Goal: Task Accomplishment & Management: Use online tool/utility

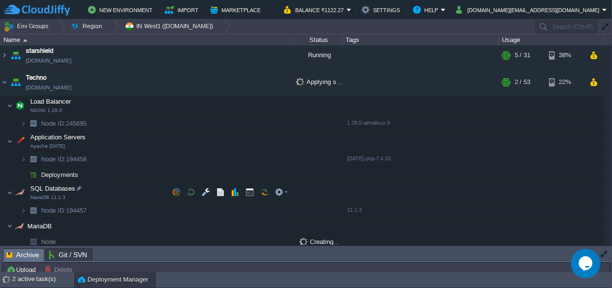
scroll to position [92, 0]
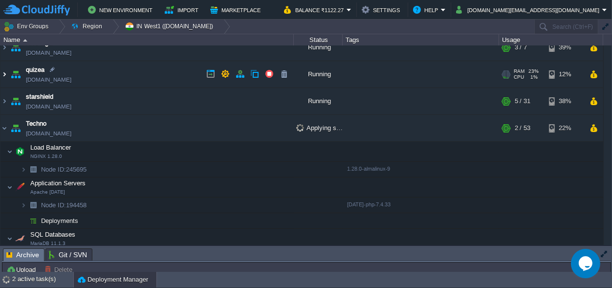
click at [3, 75] on img at bounding box center [4, 74] width 8 height 26
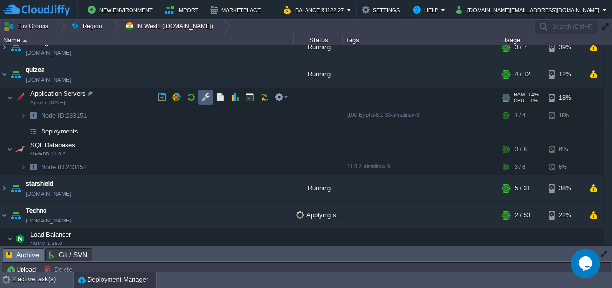
click at [208, 93] on button "button" at bounding box center [206, 97] width 9 height 9
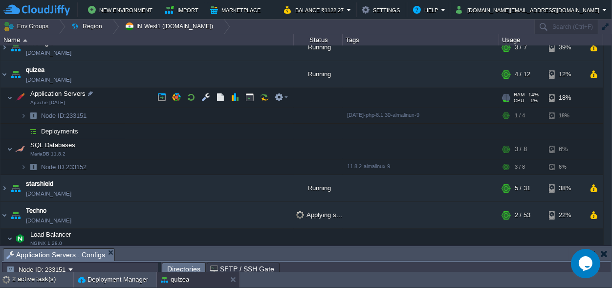
scroll to position [5, 0]
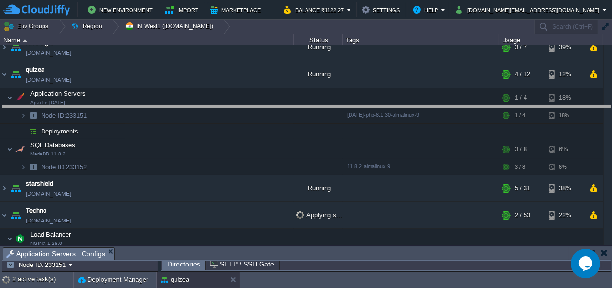
drag, startPoint x: 275, startPoint y: 254, endPoint x: 257, endPoint y: -38, distance: 293.1
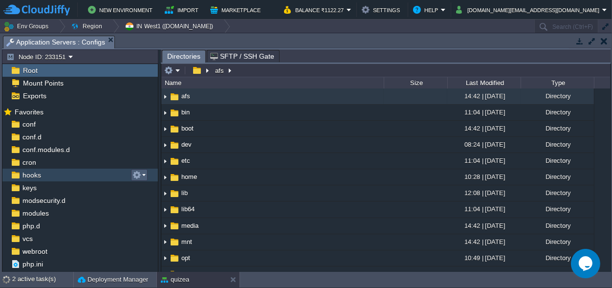
scroll to position [9, 0]
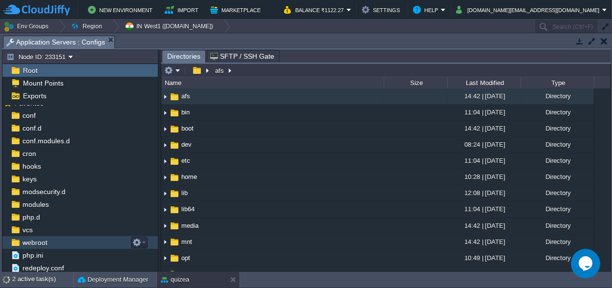
click at [39, 241] on span "webroot" at bounding box center [35, 242] width 28 height 9
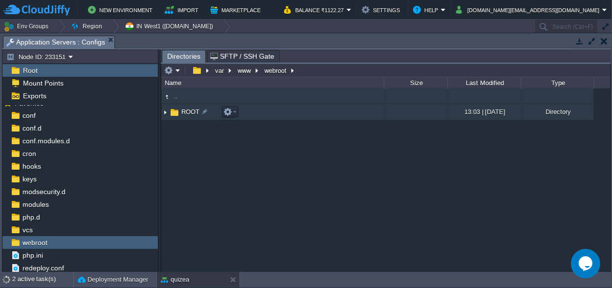
click at [186, 110] on span "ROOT" at bounding box center [190, 112] width 21 height 8
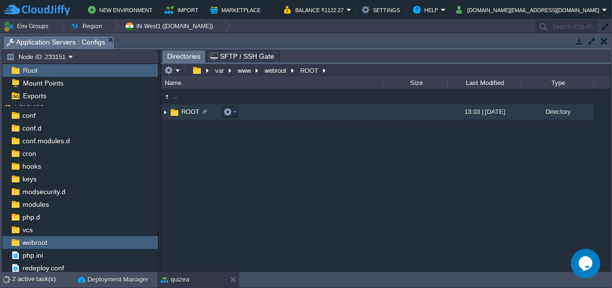
click at [186, 110] on span "ROOT" at bounding box center [190, 112] width 21 height 8
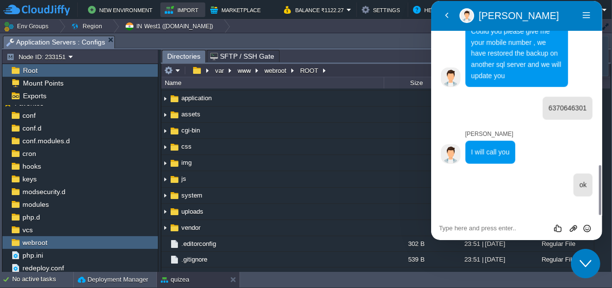
scroll to position [700, 0]
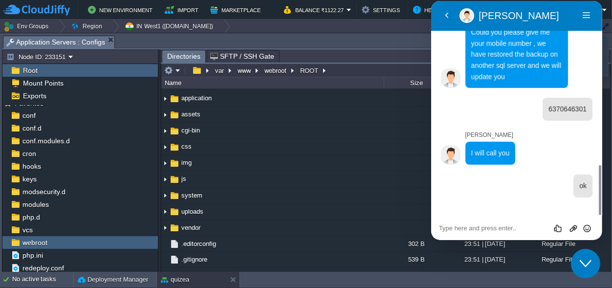
click at [586, 263] on icon "Close Chat This icon closes the chat window." at bounding box center [586, 263] width 12 height 12
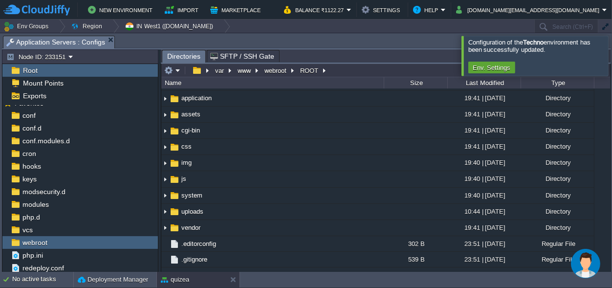
click at [612, 57] on div at bounding box center [624, 56] width 0 height 40
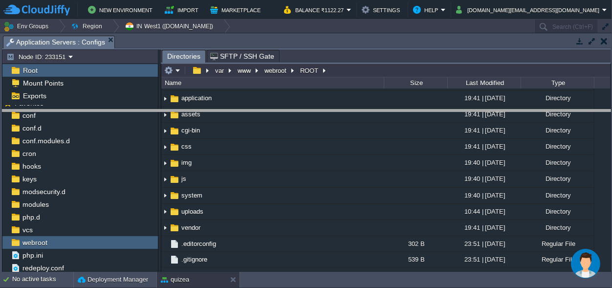
drag, startPoint x: 283, startPoint y: 40, endPoint x: 277, endPoint y: 241, distance: 201.1
click at [277, 241] on body "New Environment Import Marketplace Bonus ₹0.00 Upgrade Account Balance ₹1122.27…" at bounding box center [306, 144] width 612 height 288
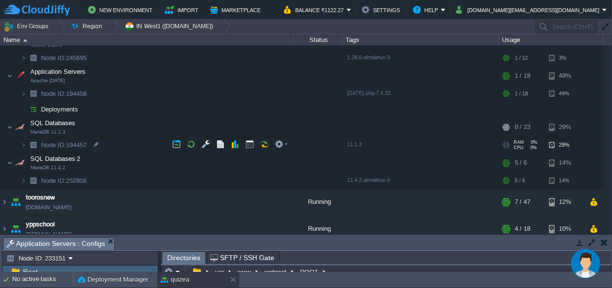
scroll to position [298, 0]
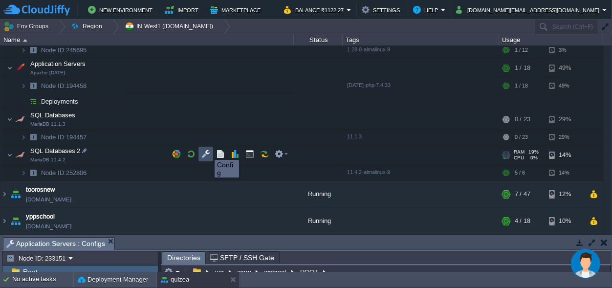
click at [205, 151] on button "button" at bounding box center [206, 154] width 9 height 9
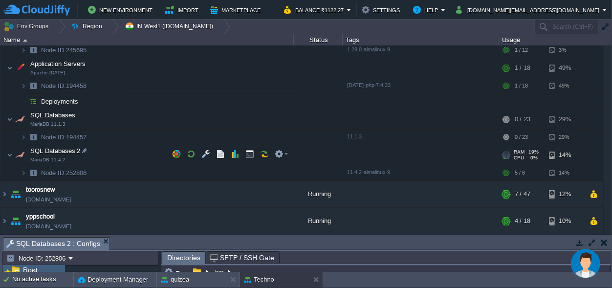
scroll to position [0, 0]
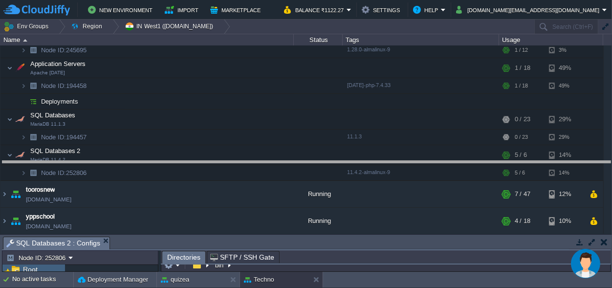
drag, startPoint x: 226, startPoint y: 245, endPoint x: 220, endPoint y: 159, distance: 85.4
click at [220, 160] on body "New Environment Import Marketplace Bonus ₹0.00 Upgrade Account Balance ₹1122.27…" at bounding box center [306, 144] width 612 height 288
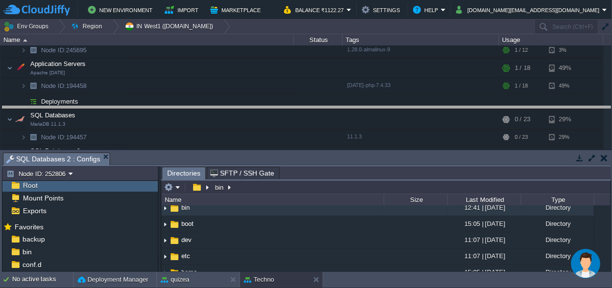
drag, startPoint x: 309, startPoint y: 159, endPoint x: 314, endPoint y: 84, distance: 75.5
click at [315, 84] on body "New Environment Import Marketplace Bonus ₹0.00 Upgrade Account Balance ₹1122.27…" at bounding box center [306, 144] width 612 height 288
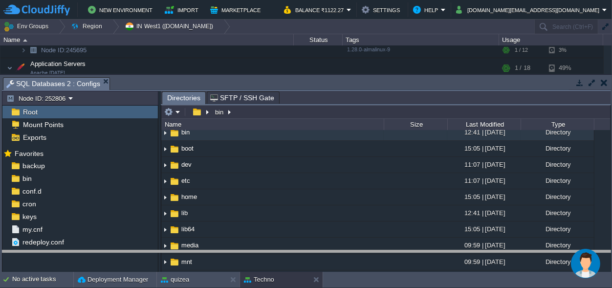
drag, startPoint x: 287, startPoint y: 82, endPoint x: 299, endPoint y: 304, distance: 222.4
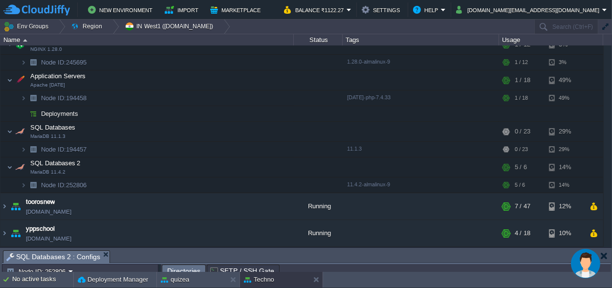
scroll to position [285, 0]
click at [9, 167] on img at bounding box center [10, 168] width 6 height 20
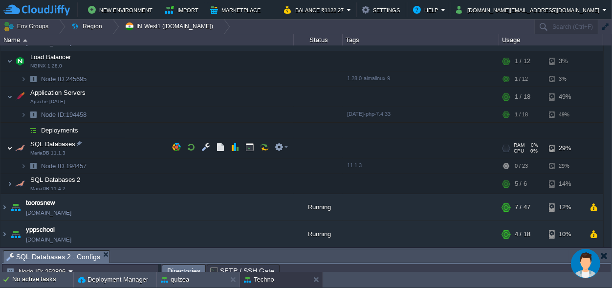
click at [8, 146] on img at bounding box center [10, 148] width 6 height 20
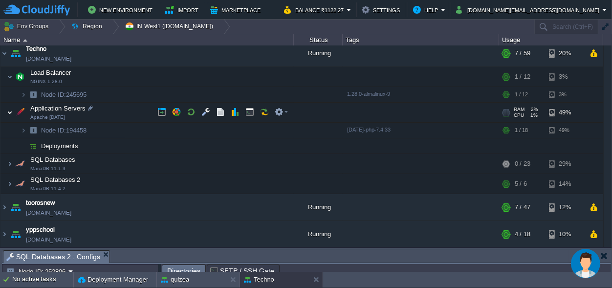
click at [7, 111] on img at bounding box center [10, 113] width 6 height 20
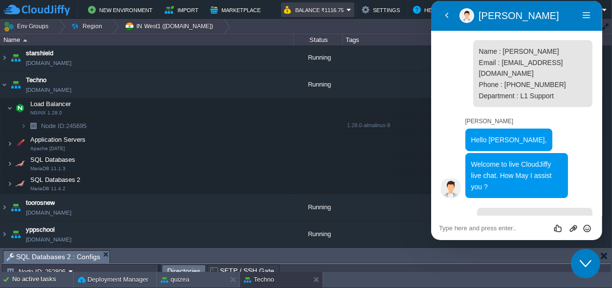
scroll to position [700, 0]
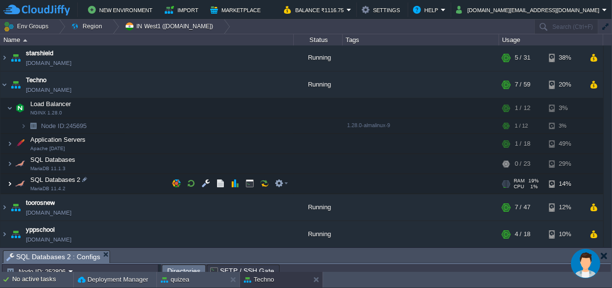
click at [8, 182] on img at bounding box center [10, 184] width 6 height 20
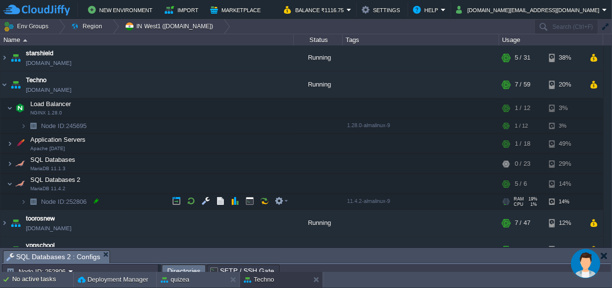
click at [94, 200] on div at bounding box center [96, 201] width 9 height 9
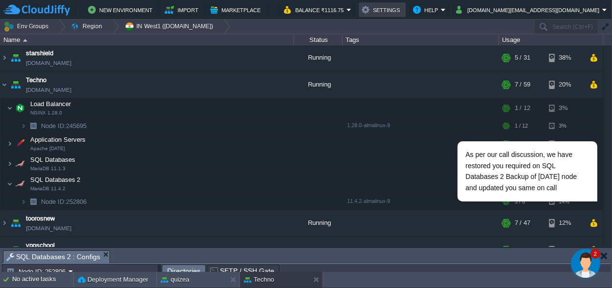
scroll to position [0, 0]
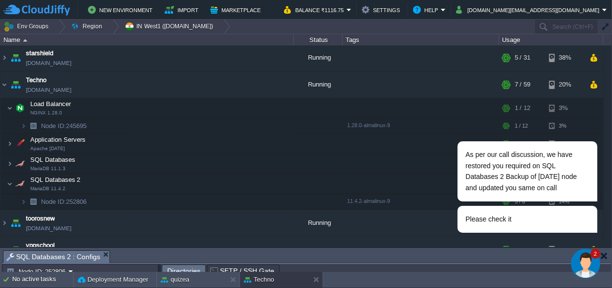
click at [588, 261] on img "Chat widget" at bounding box center [585, 262] width 29 height 29
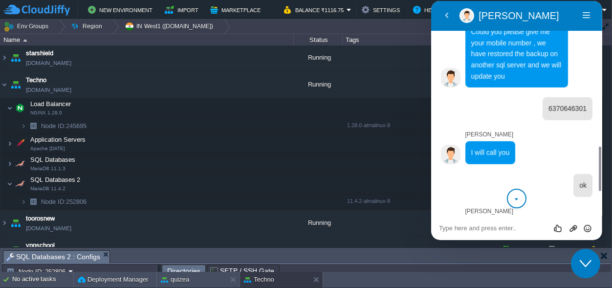
scroll to position [700, 0]
click at [588, 261] on icon "Close Chat This icon closes the chat window." at bounding box center [586, 263] width 12 height 12
